Goal: Information Seeking & Learning: Find specific fact

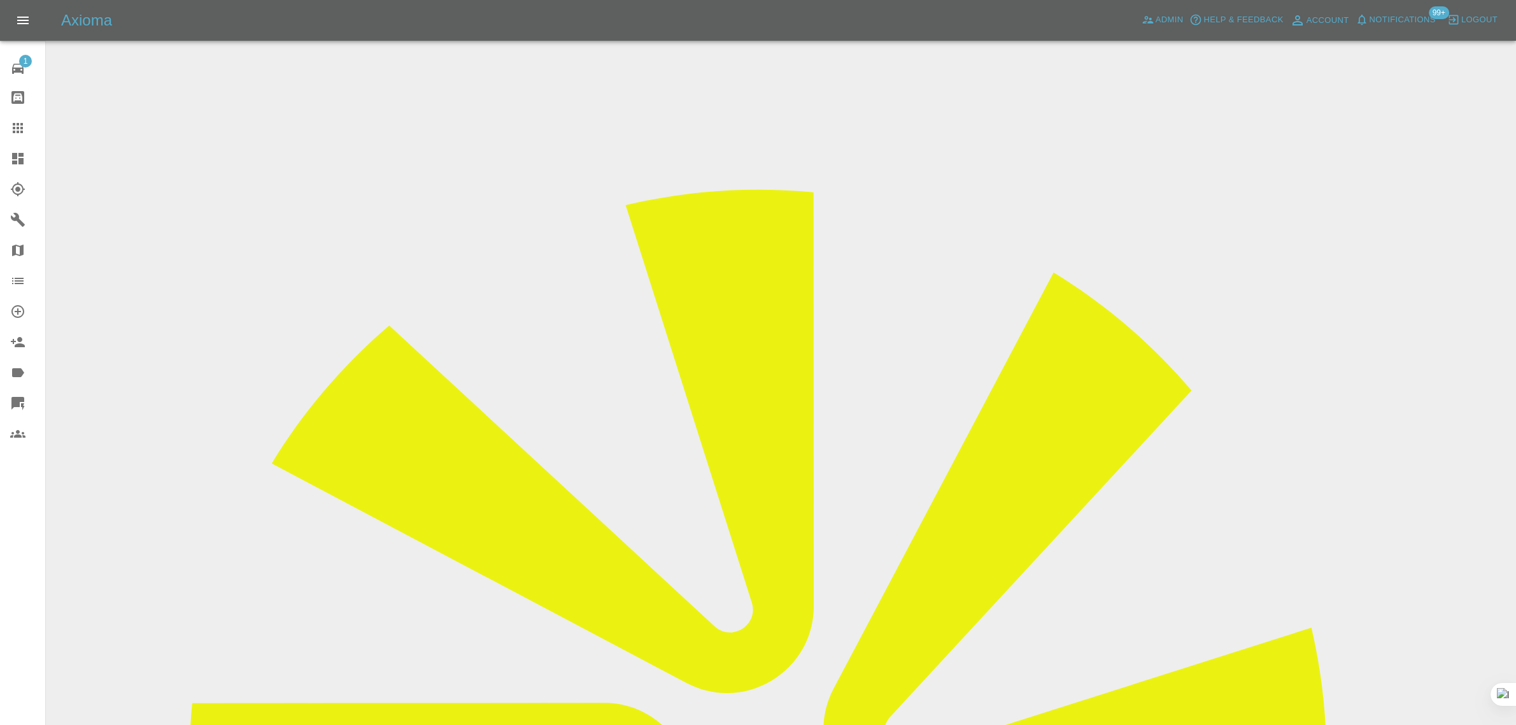
scroll to position [80, 0]
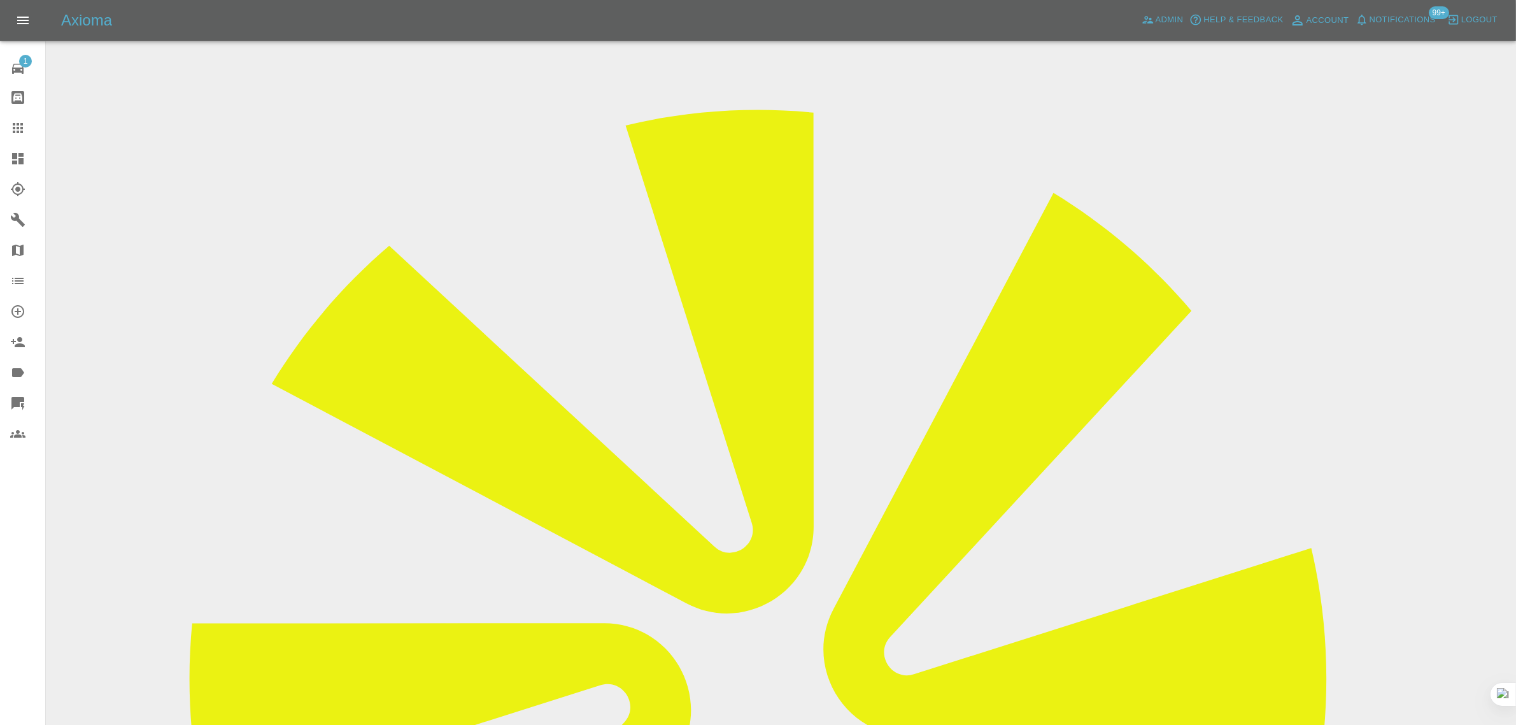
click at [6, 131] on link "Claims" at bounding box center [22, 128] width 45 height 31
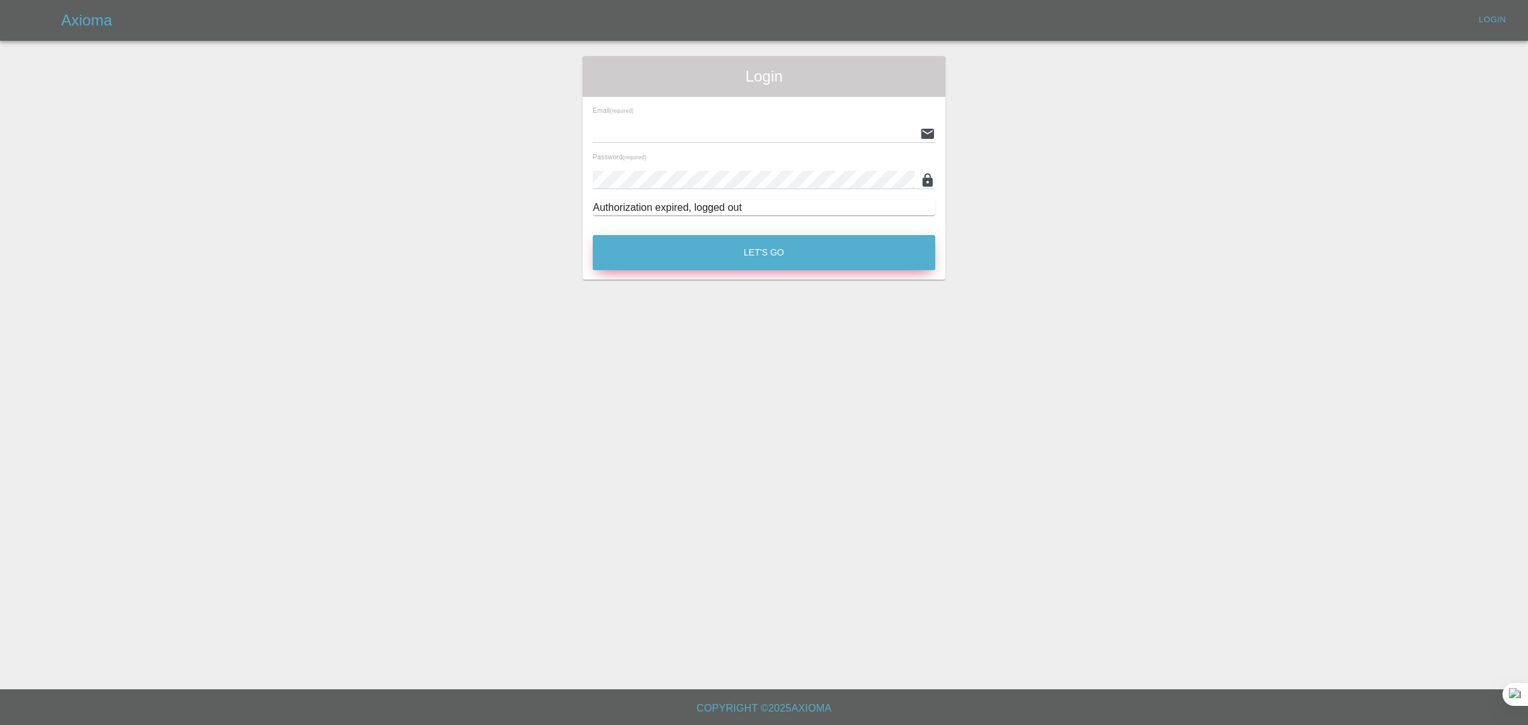
type input "bookkeeping@fifoaccounting.com"
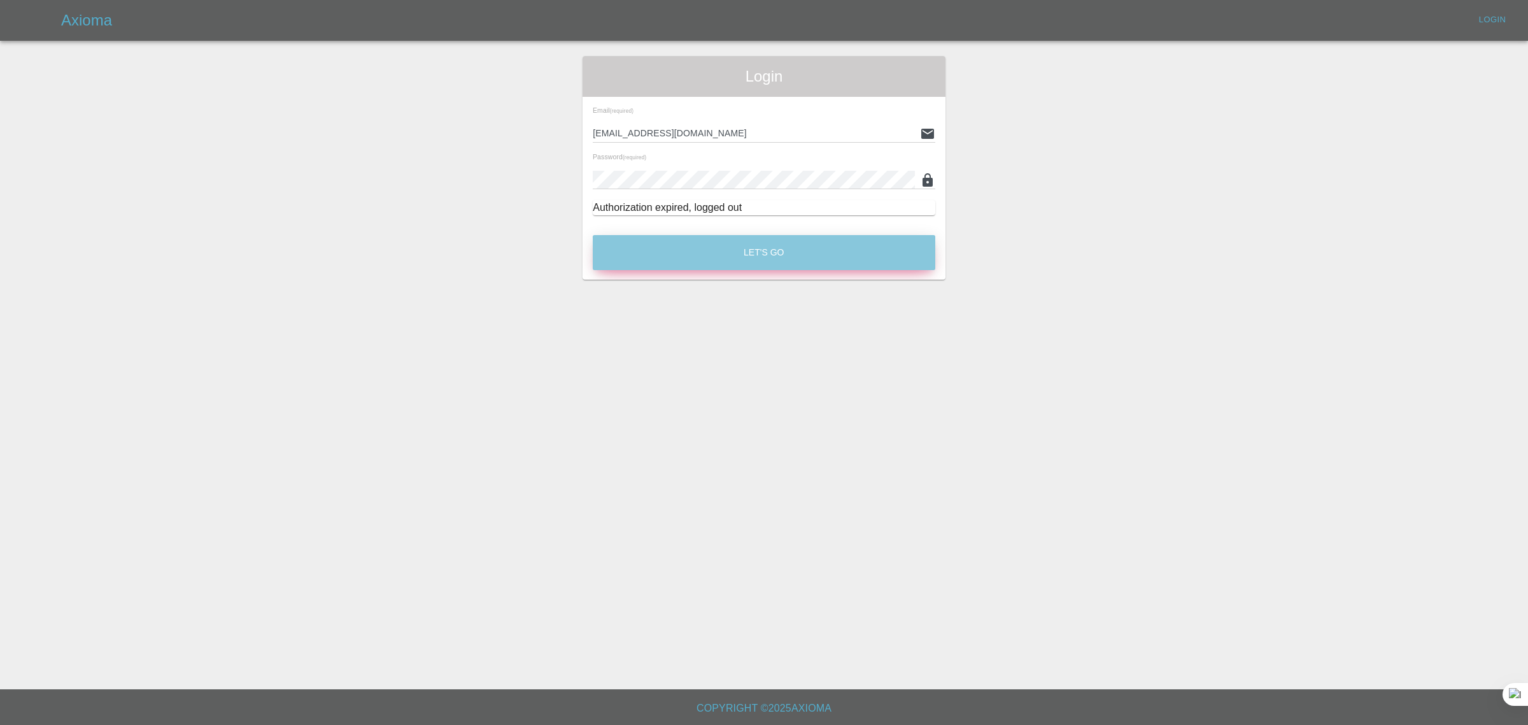
click at [646, 250] on button "Let's Go" at bounding box center [764, 252] width 343 height 35
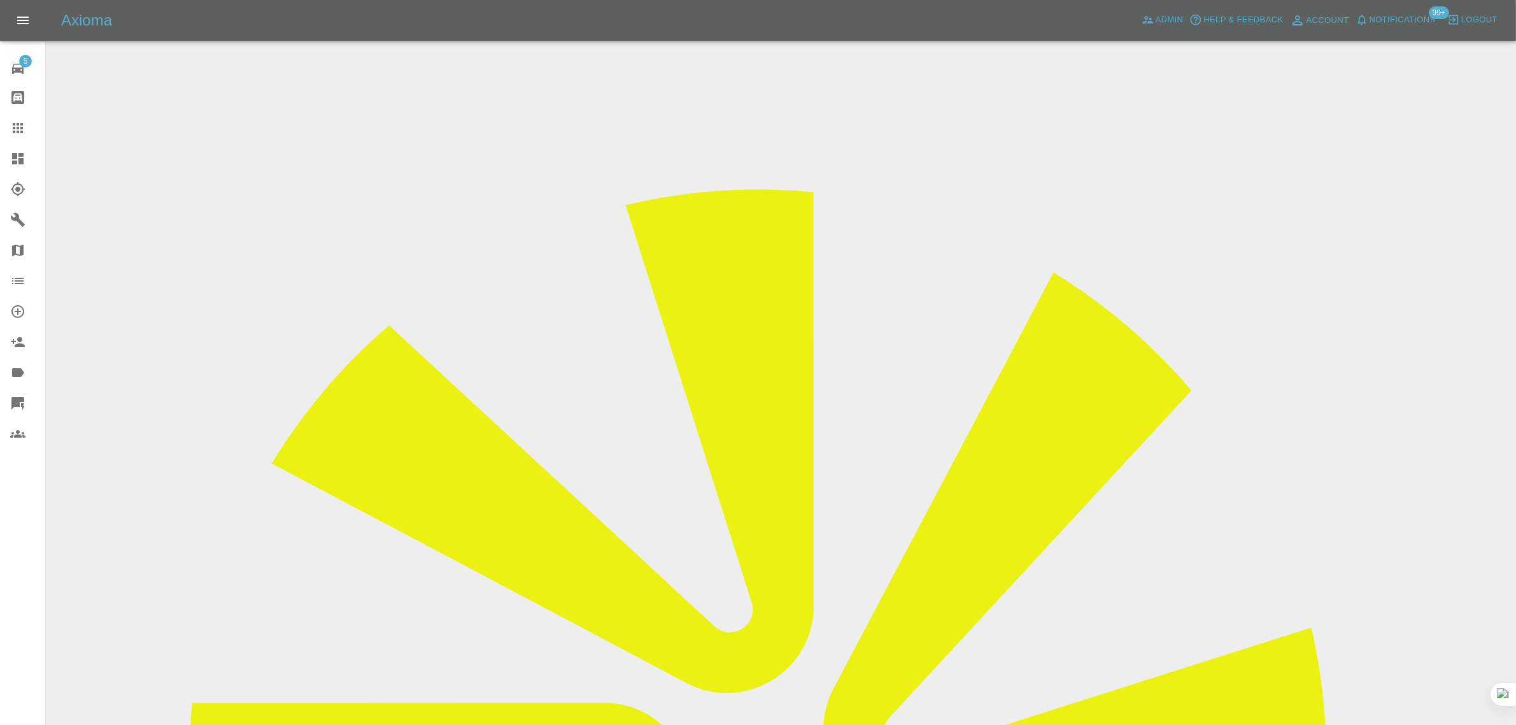
drag, startPoint x: 797, startPoint y: 370, endPoint x: 865, endPoint y: 373, distance: 68.2
copy tr "Roger Sturdy"
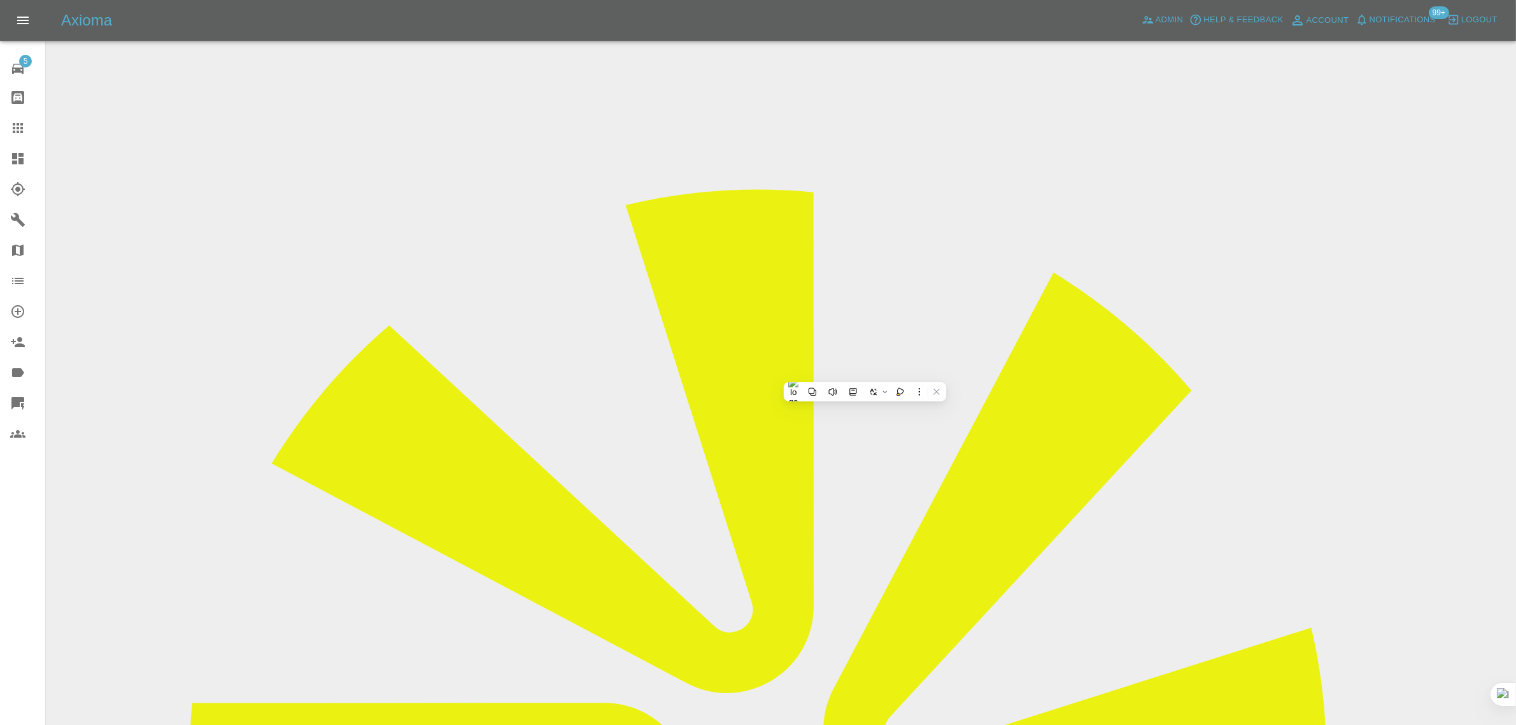
drag, startPoint x: 803, startPoint y: 217, endPoint x: 857, endPoint y: 223, distance: 53.8
copy td "LB24XPX"
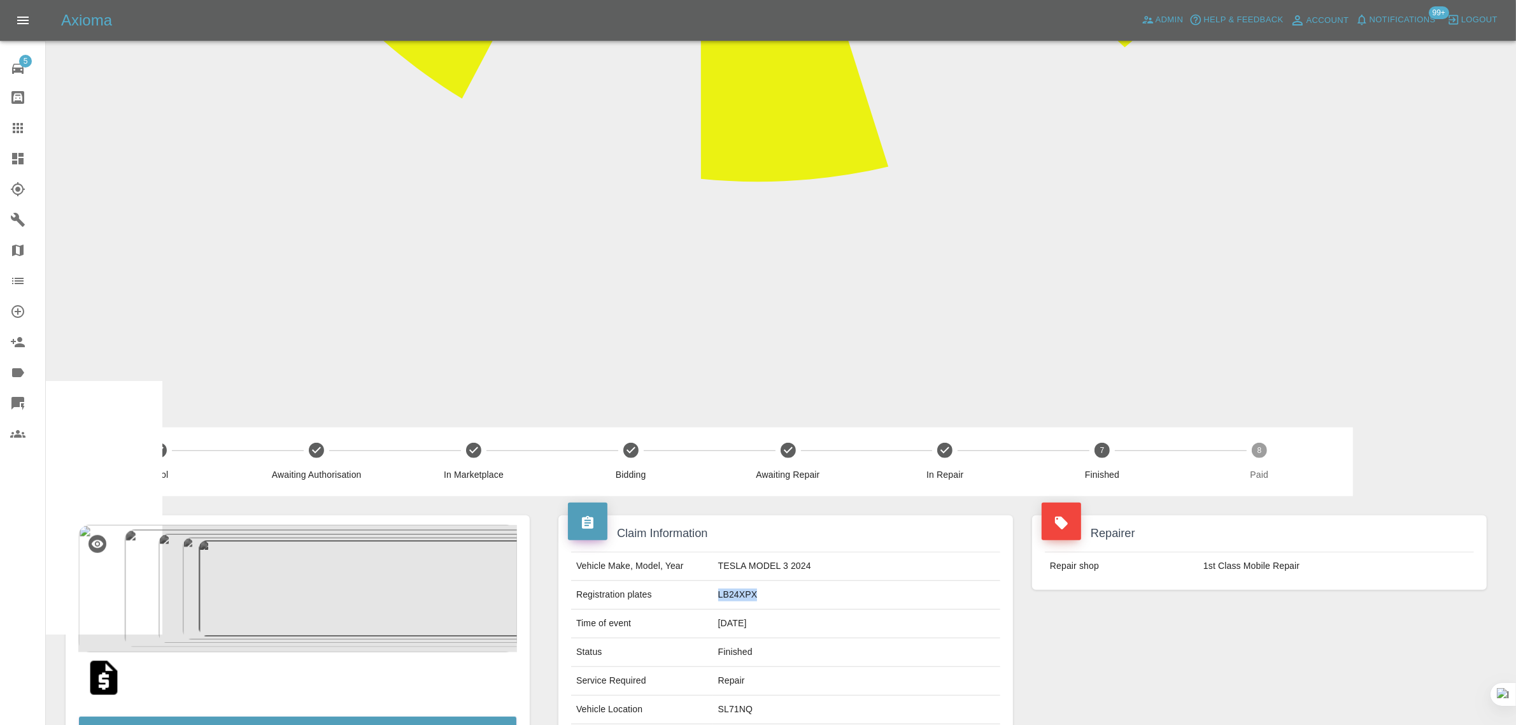
scroll to position [1159, 0]
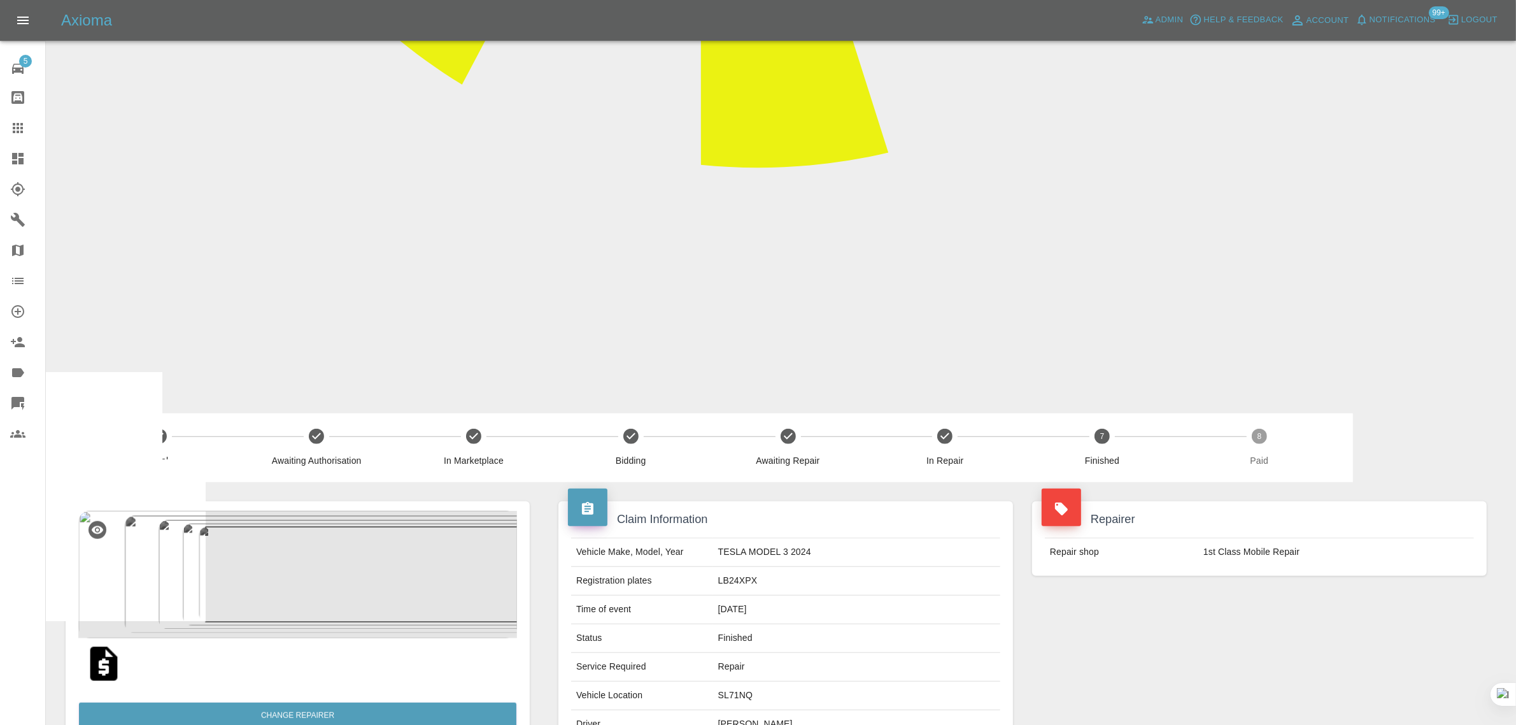
drag, startPoint x: 723, startPoint y: 525, endPoint x: 842, endPoint y: 519, distance: 119.3
copy p "Paint Frt Bumper Corner"
drag, startPoint x: 654, startPoint y: 543, endPoint x: 743, endPoint y: 536, distance: 89.4
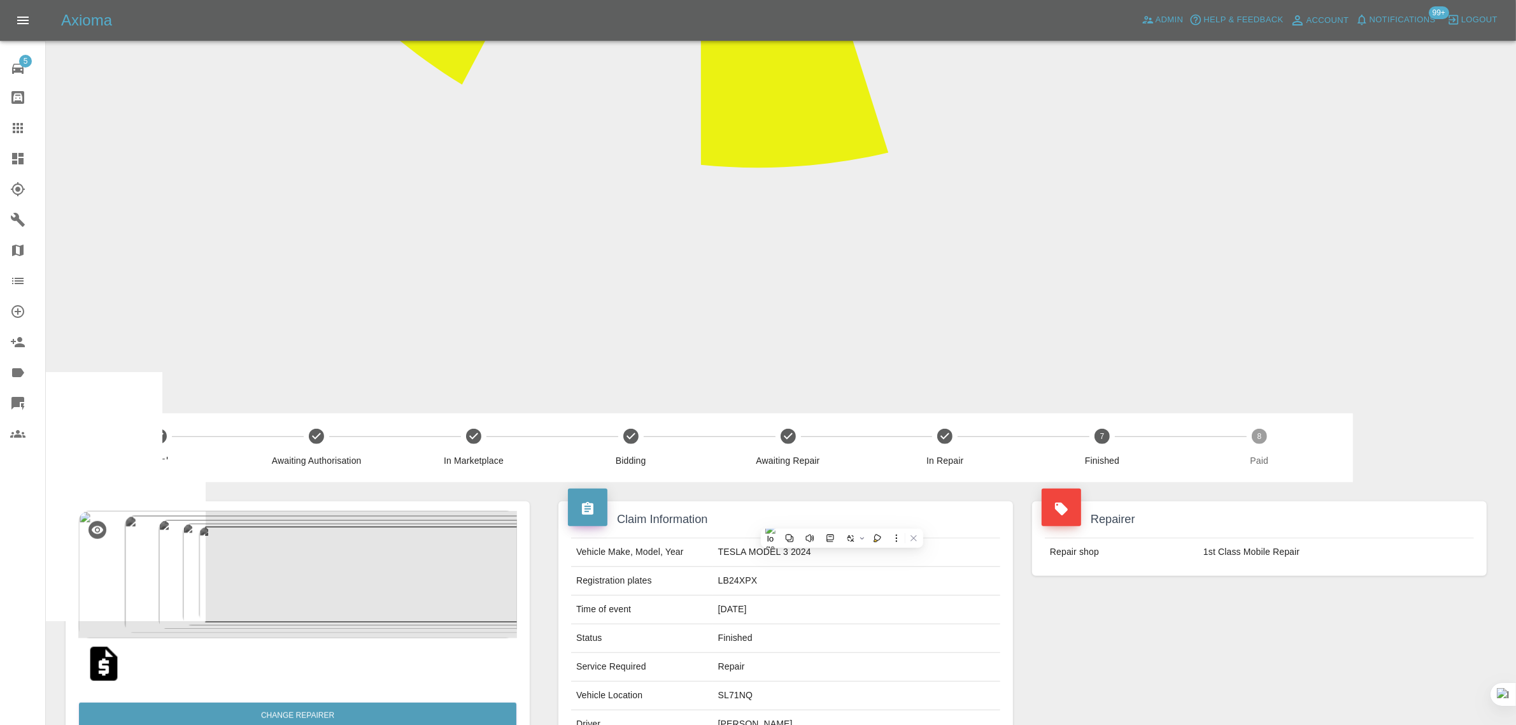
copy p "Paint Rear Bumper"
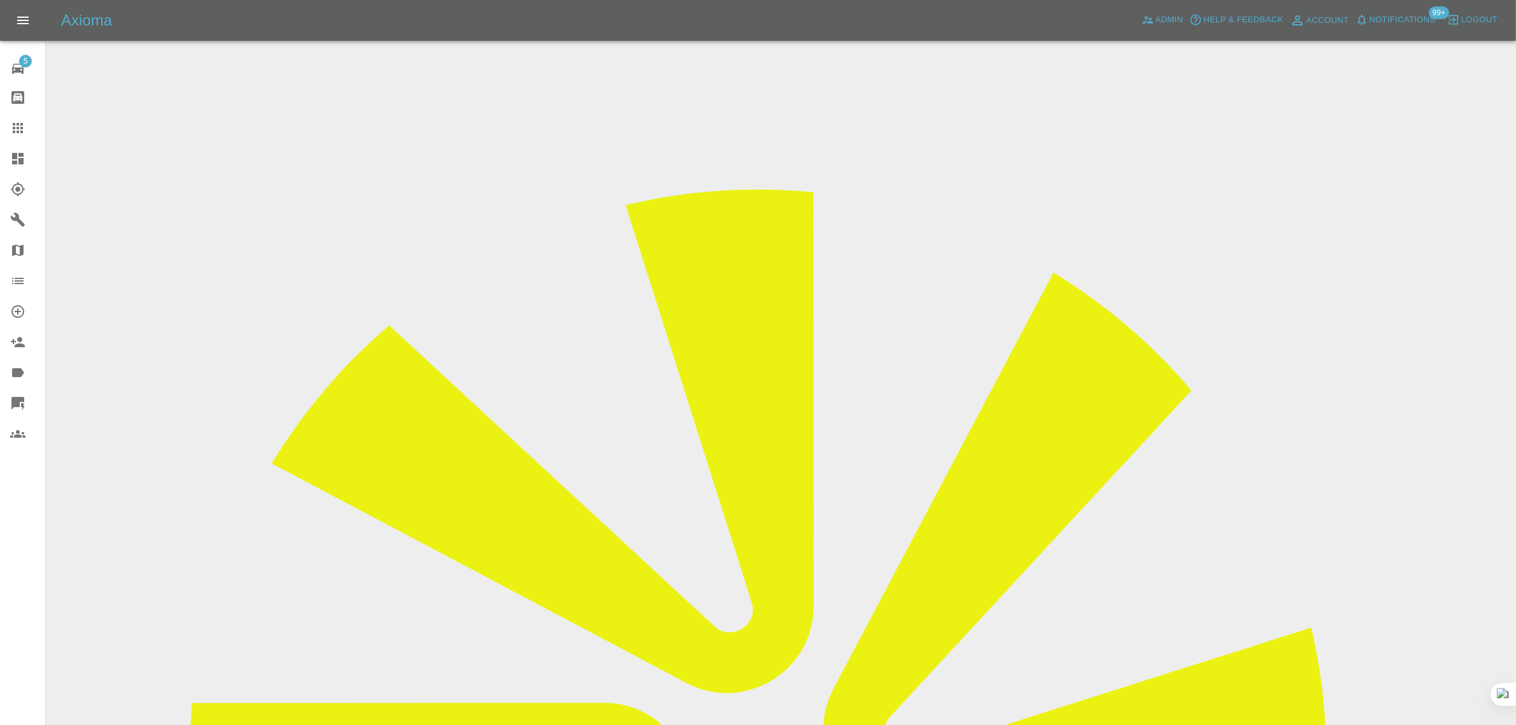
drag, startPoint x: 723, startPoint y: 429, endPoint x: 822, endPoint y: 424, distance: 99.4
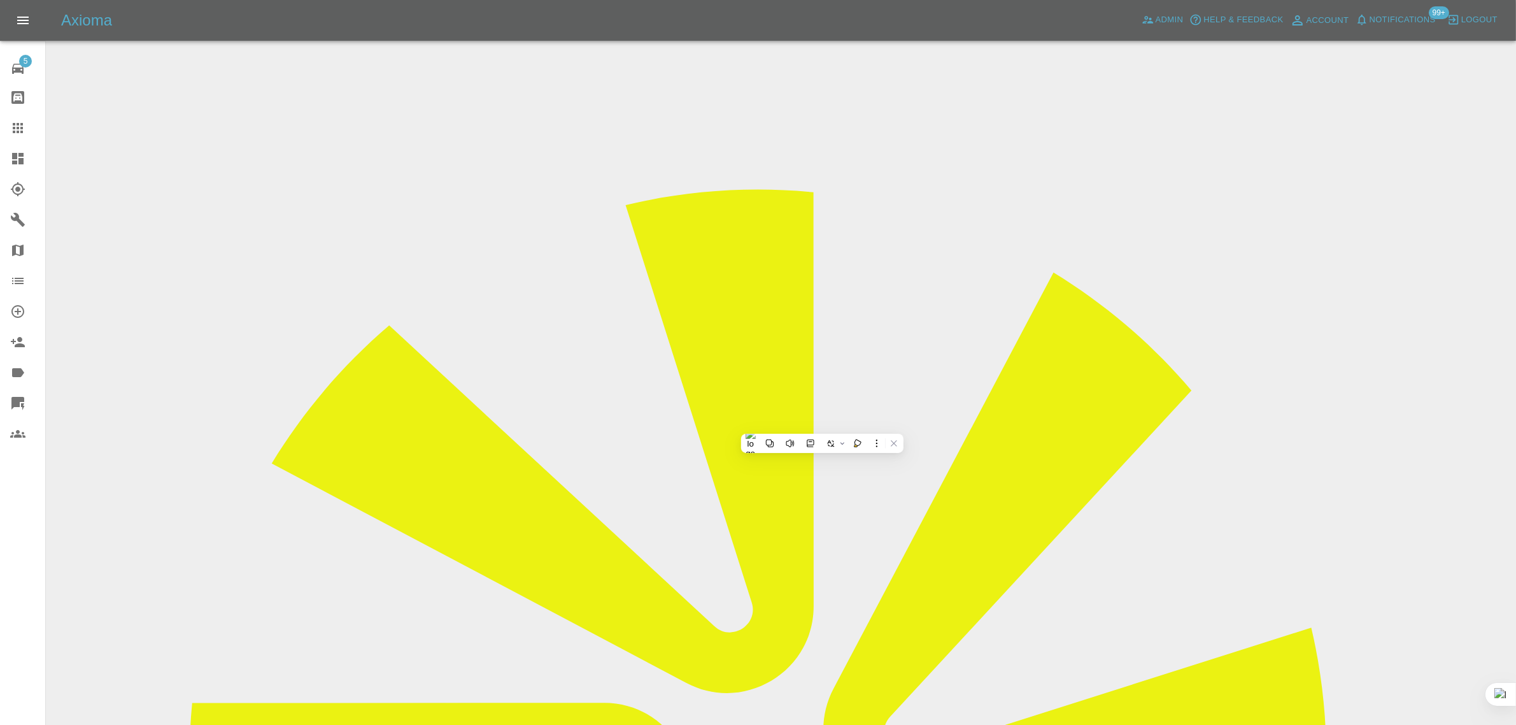
copy div "Hughesy065@gmail.com"
drag, startPoint x: 733, startPoint y: 371, endPoint x: 813, endPoint y: 371, distance: 80.2
copy td "Chris Hughes"
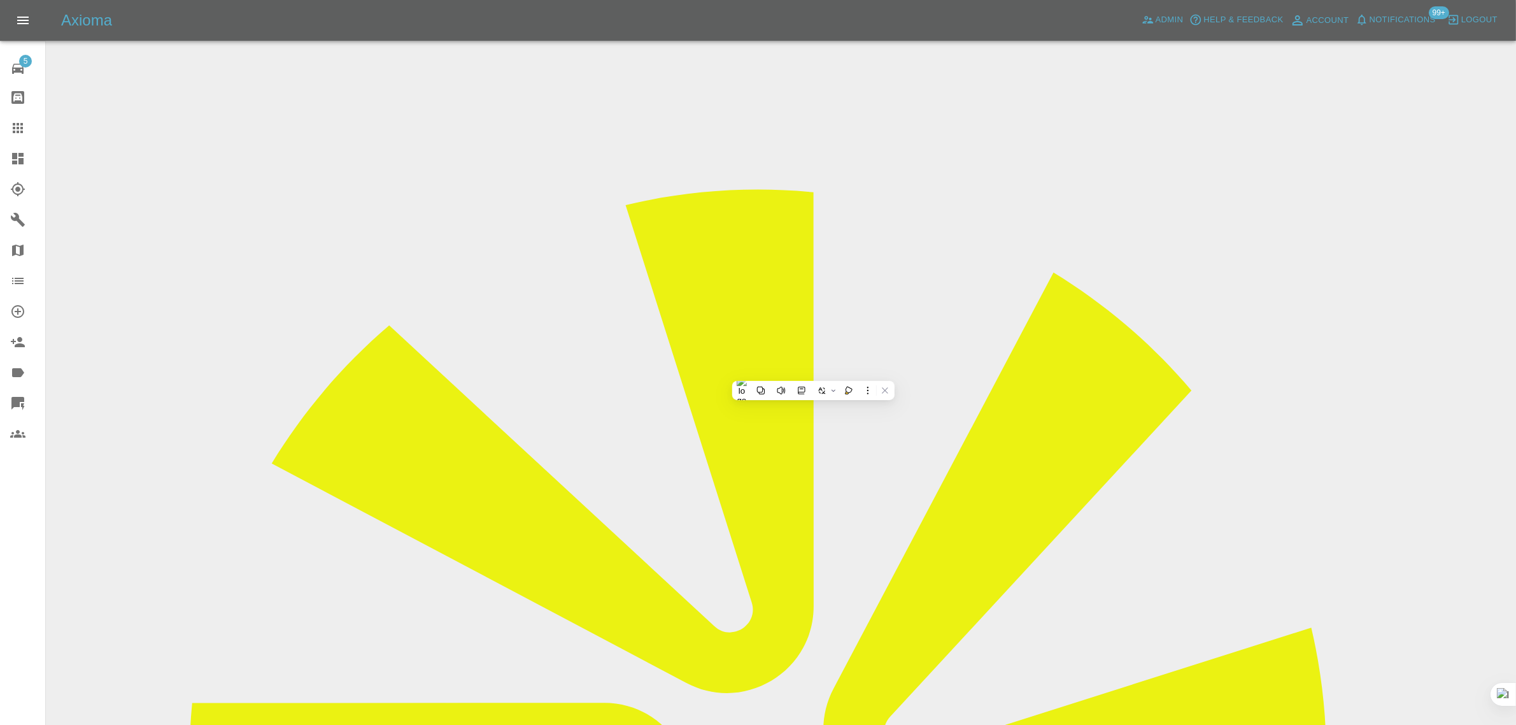
drag, startPoint x: 721, startPoint y: 227, endPoint x: 806, endPoint y: 215, distance: 85.6
copy td "HG73 JYZ"
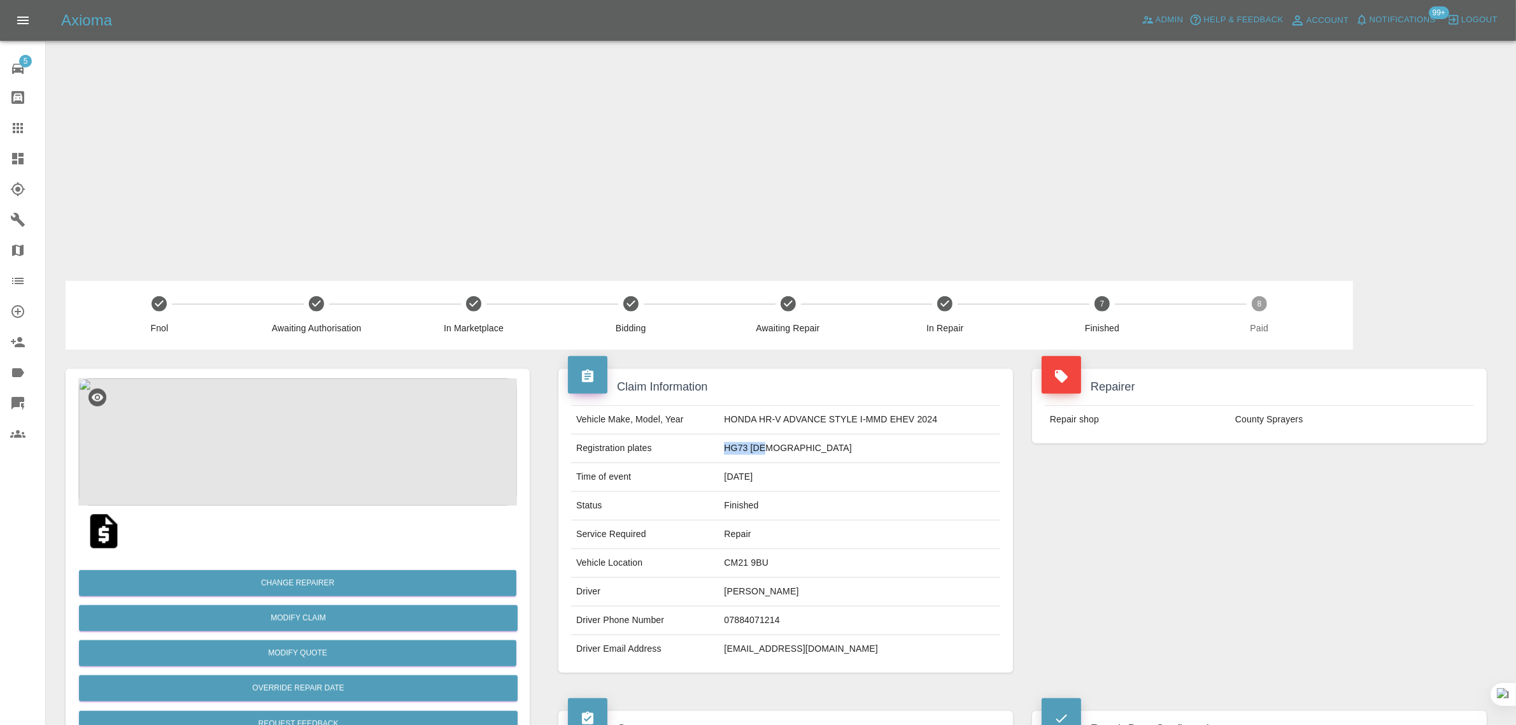
scroll to position [1295, 0]
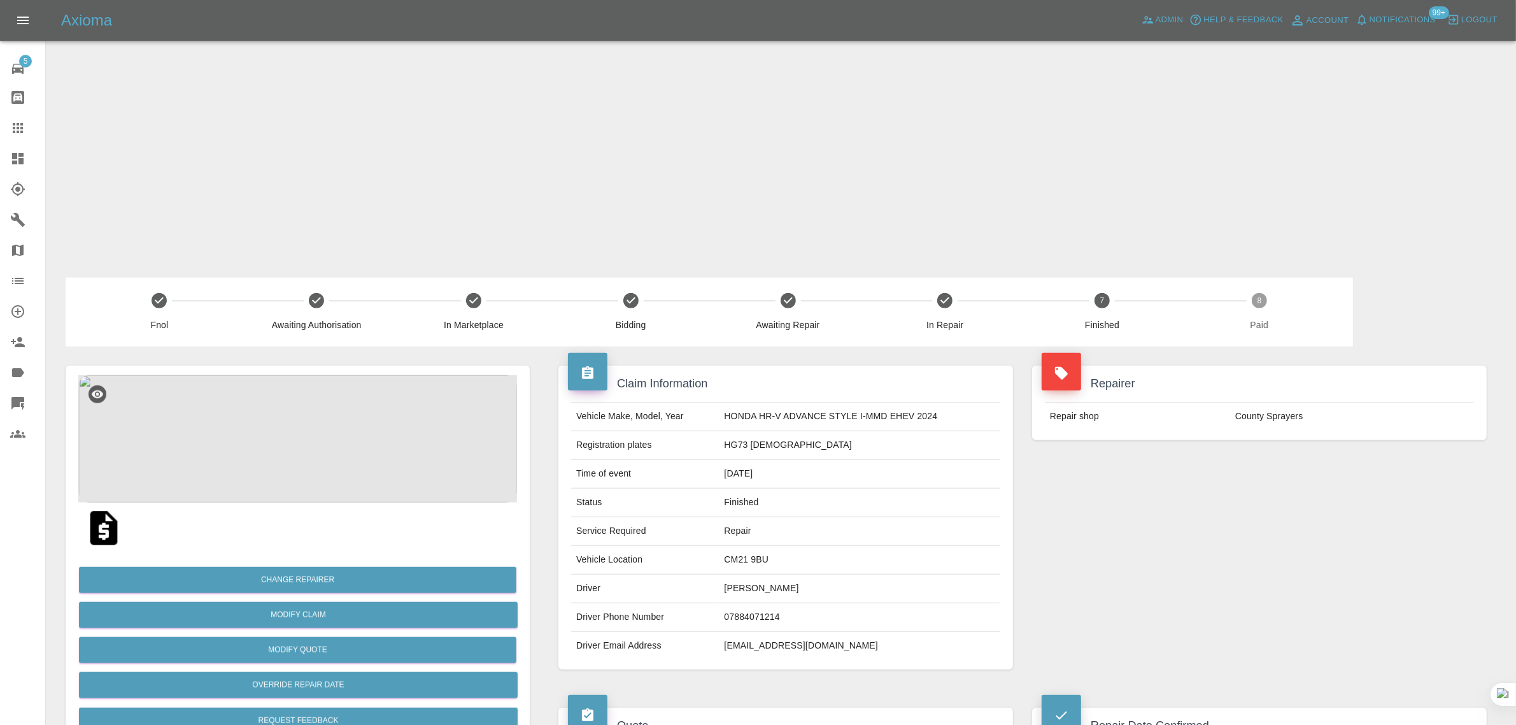
drag, startPoint x: 654, startPoint y: 558, endPoint x: 814, endPoint y: 564, distance: 159.9
copy p "Repair Rear Bumper + NSR Qtr"
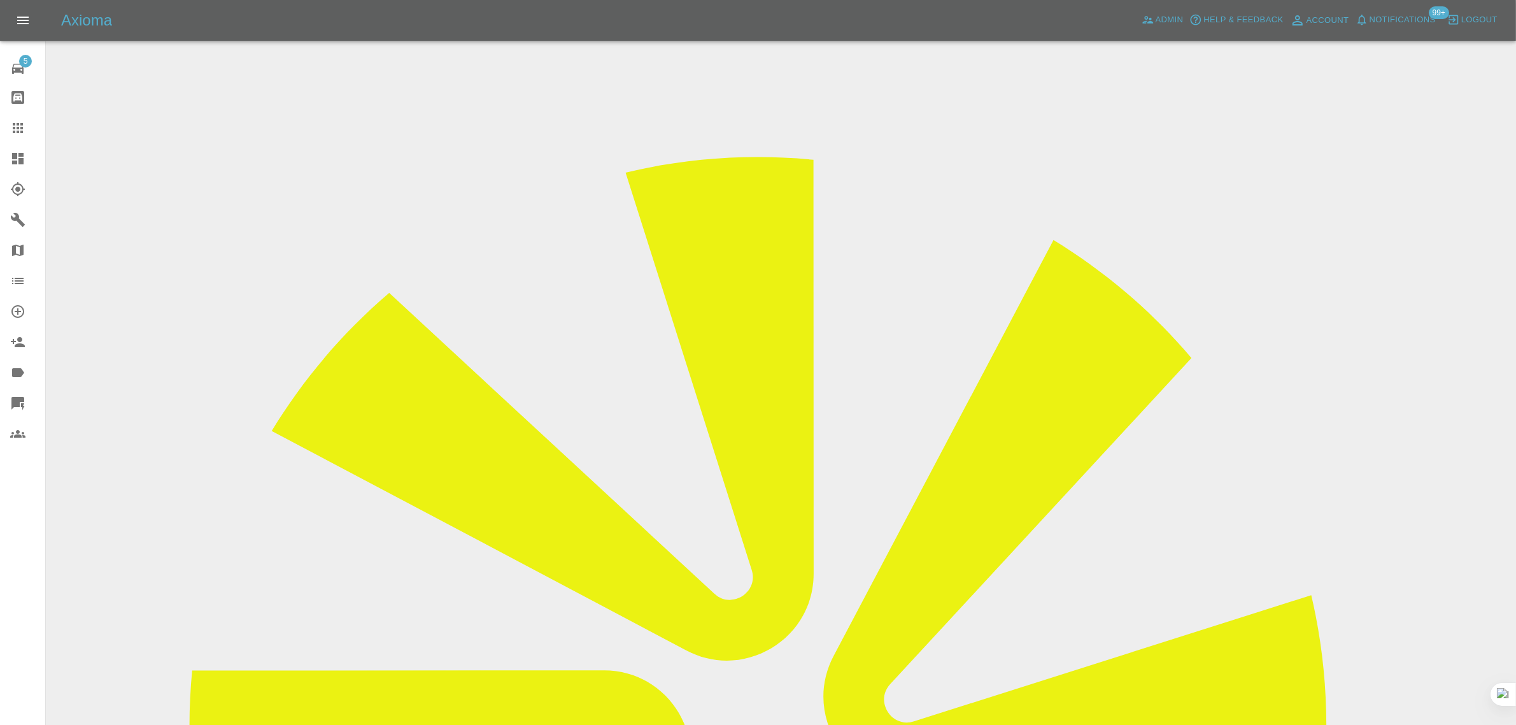
scroll to position [0, 0]
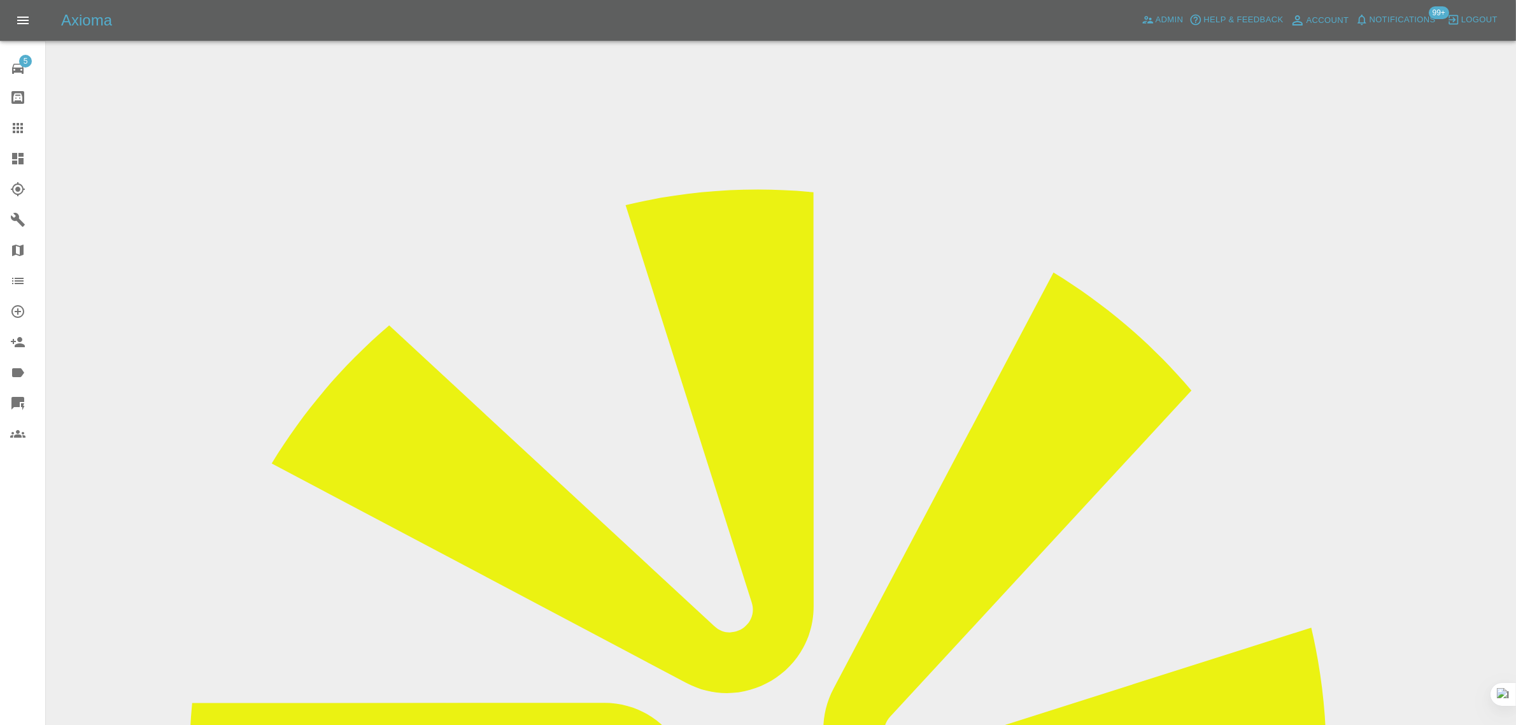
copy div "Hughesy065@gmail.com"
drag, startPoint x: 139, startPoint y: 499, endPoint x: 392, endPoint y: 514, distance: 253.9
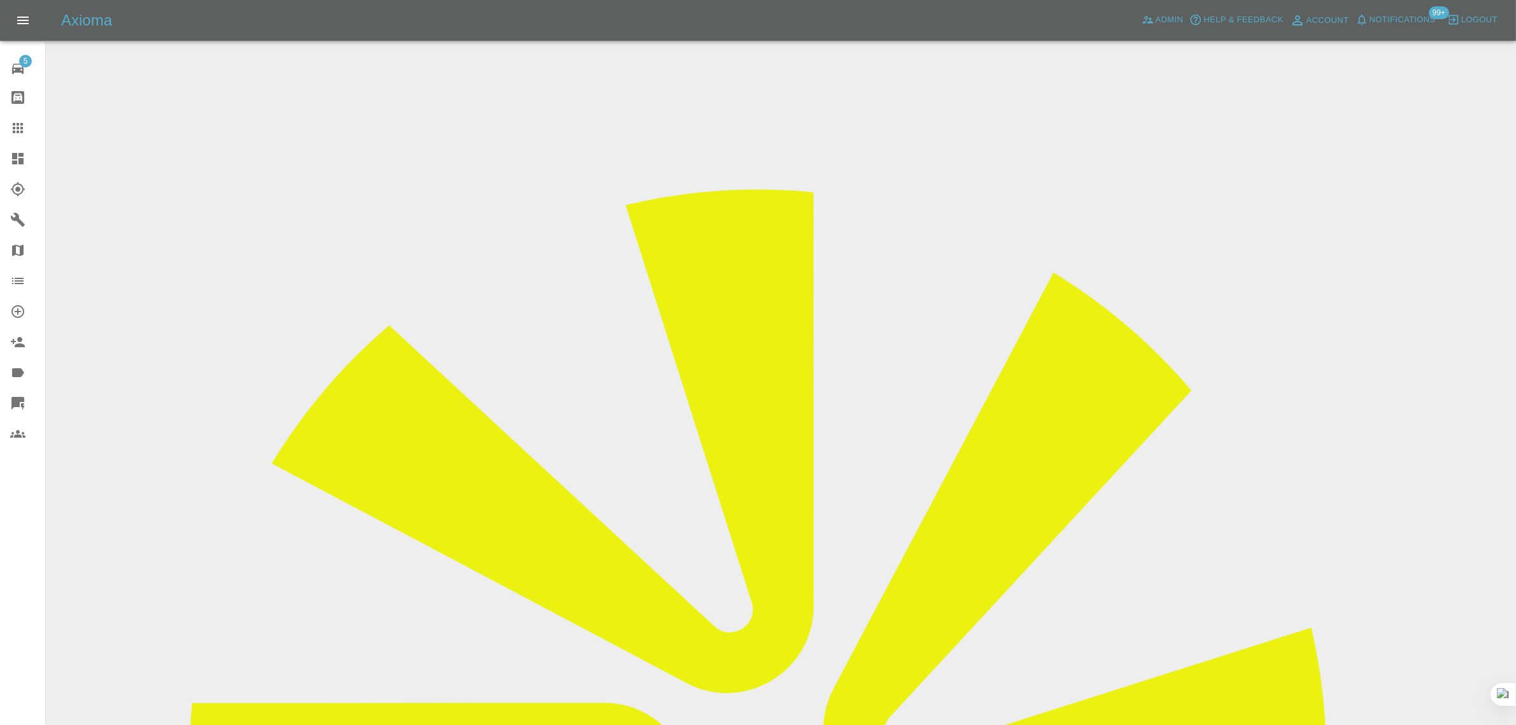
copy div "102 Cambridge Road Sawbridgeworth Hertfordshire Directions"
drag, startPoint x: 761, startPoint y: 371, endPoint x: 844, endPoint y: 365, distance: 83.6
